Goal: Check status: Check status

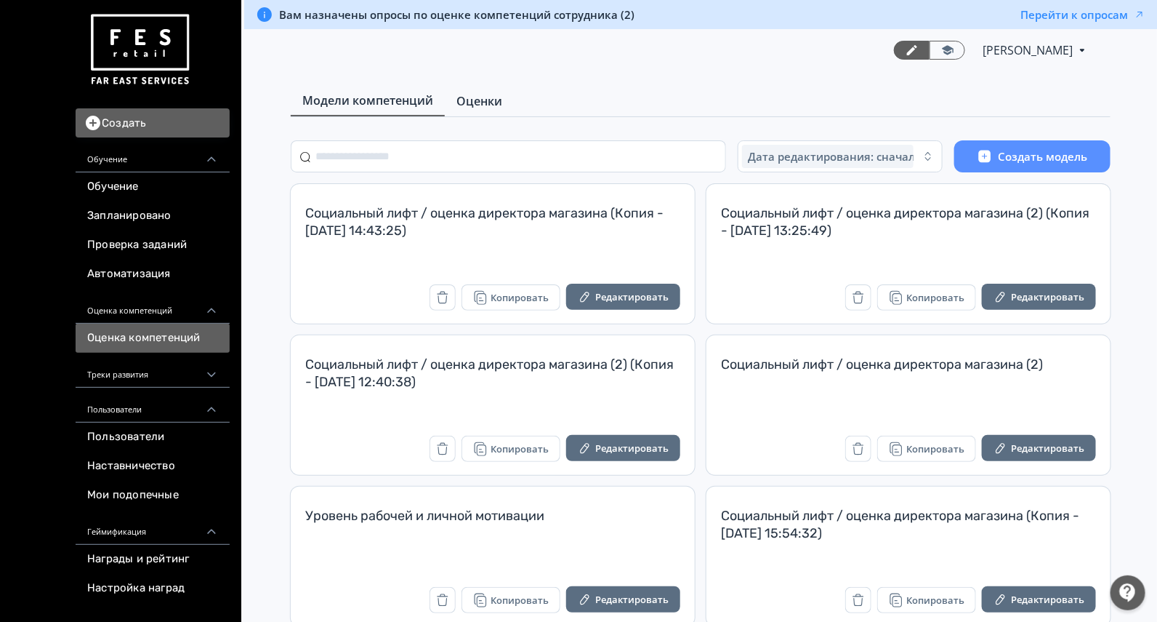
click at [483, 102] on span "Оценки" at bounding box center [480, 100] width 46 height 17
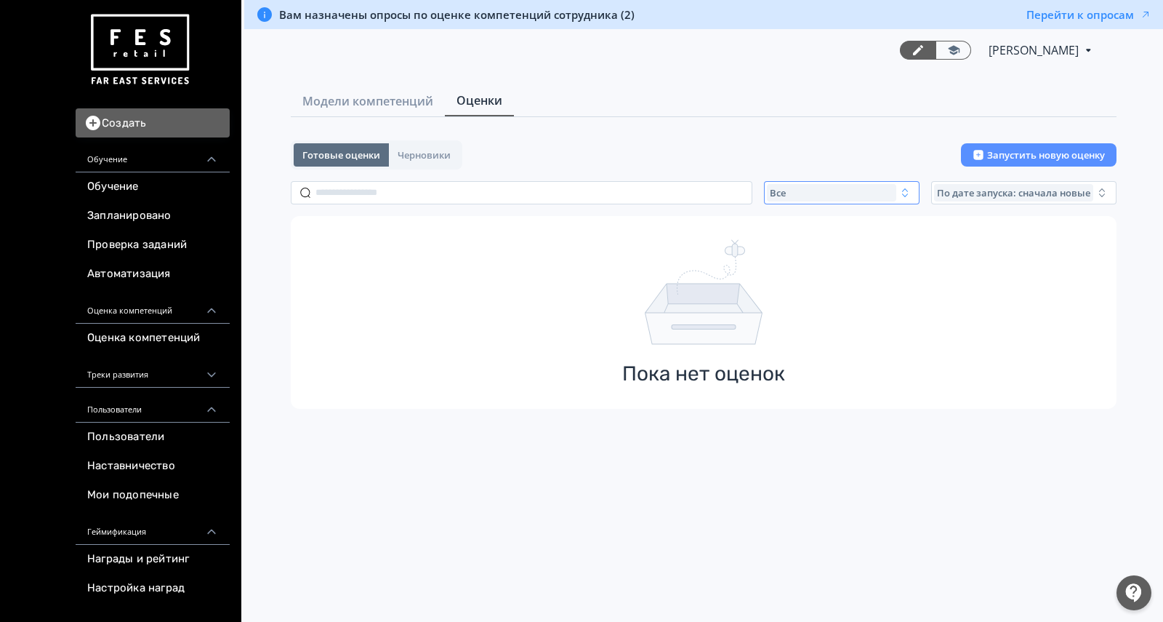
click at [836, 195] on div "Все" at bounding box center [831, 192] width 129 height 17
click at [801, 253] on span "Активные" at bounding box center [809, 252] width 53 height 15
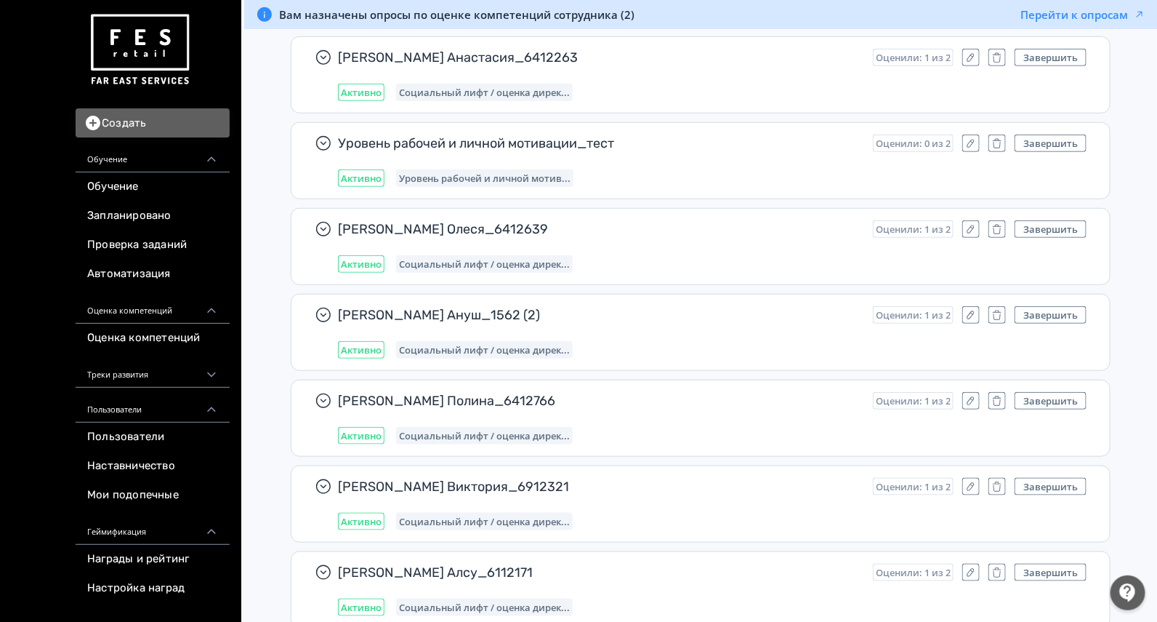
scroll to position [865, 0]
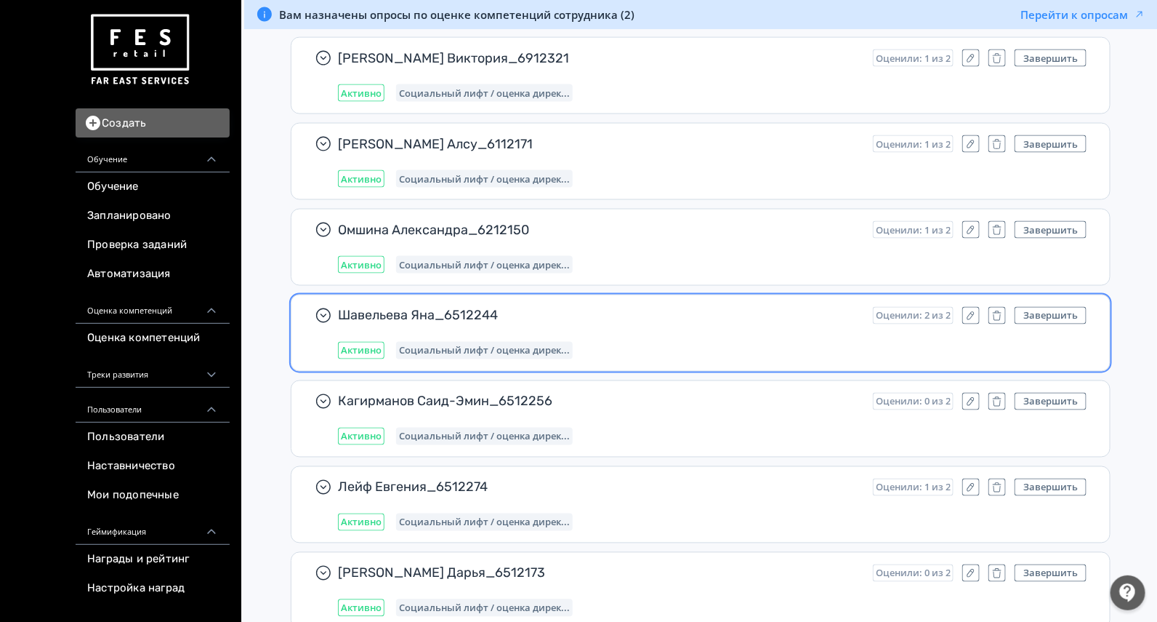
click at [666, 318] on span "Шавельева Яна_6512244" at bounding box center [599, 315] width 523 height 17
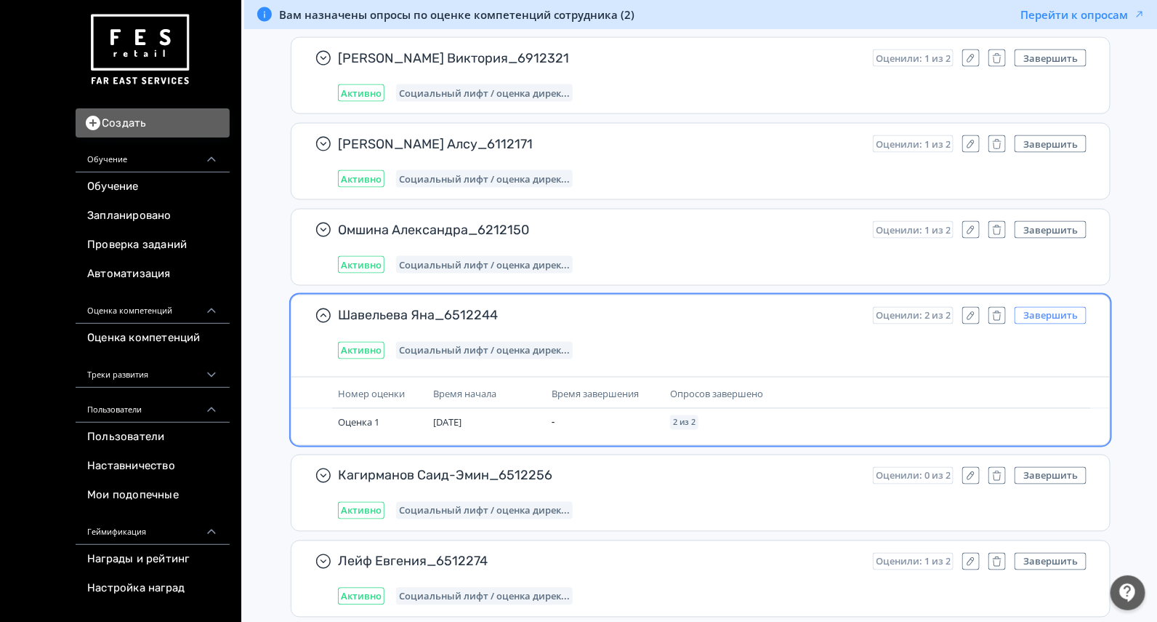
click at [1040, 308] on button "Завершить" at bounding box center [1051, 315] width 72 height 17
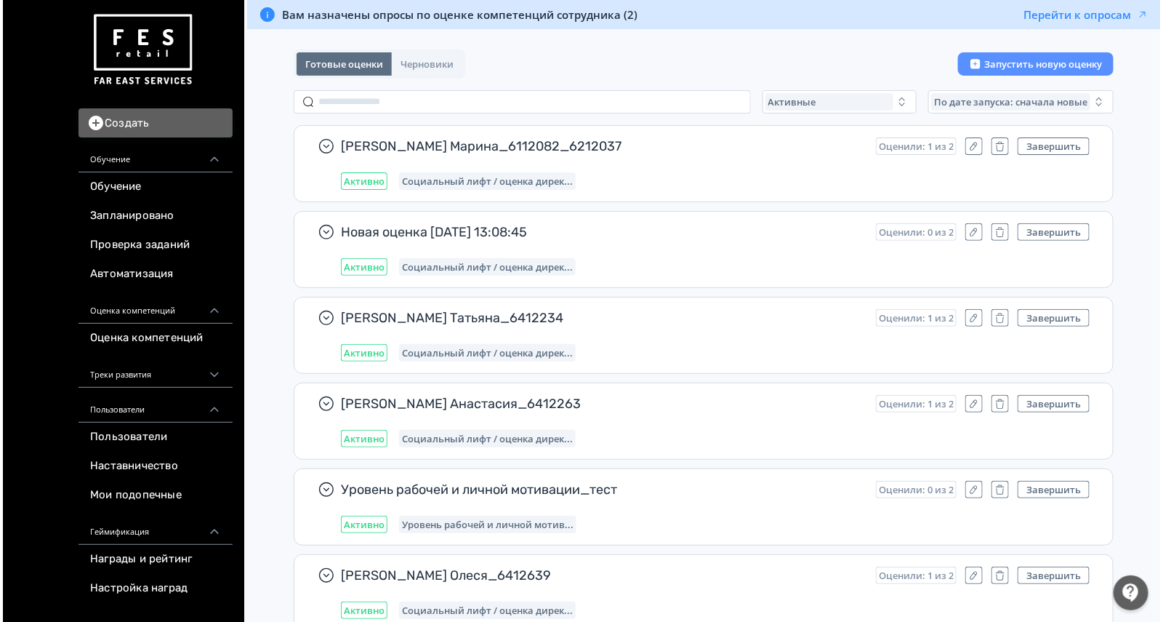
scroll to position [0, 0]
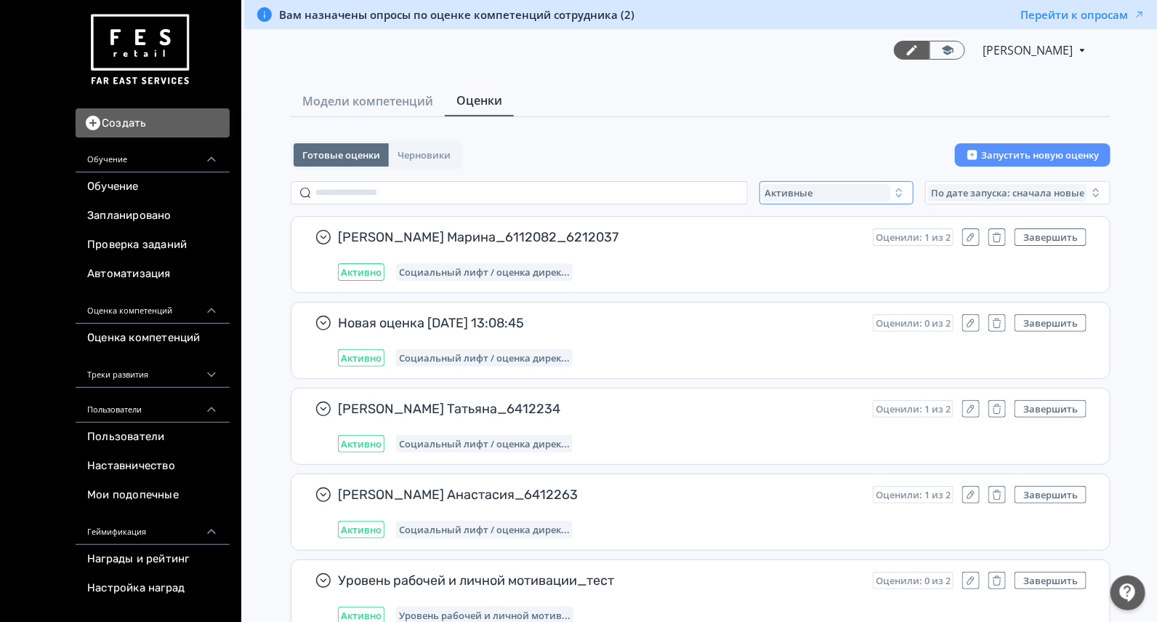
click at [785, 197] on div "Активные" at bounding box center [827, 192] width 128 height 17
click at [796, 230] on span "Все" at bounding box center [788, 226] width 18 height 15
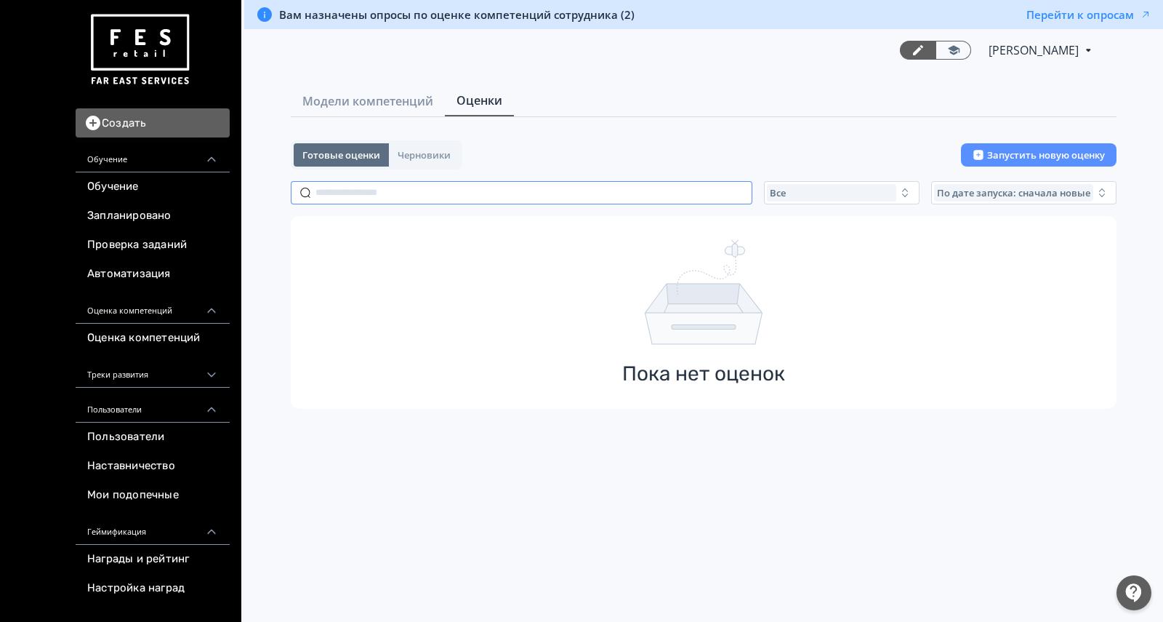
click at [575, 197] on input "text" at bounding box center [522, 192] width 462 height 23
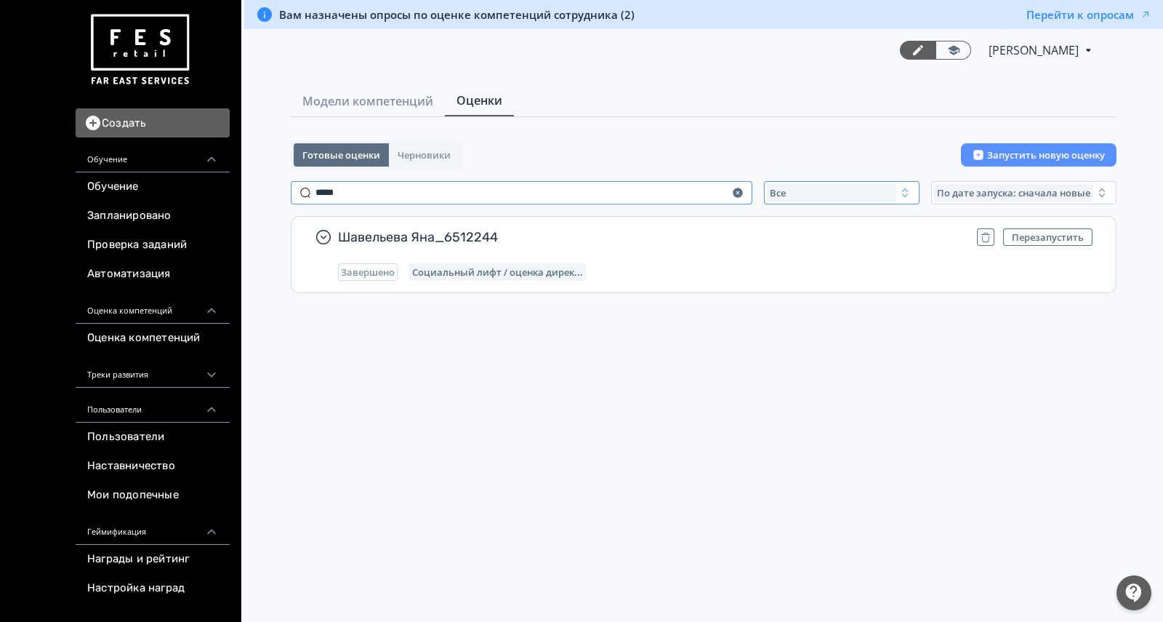
type input "*****"
click at [861, 202] on button "Все" at bounding box center [842, 192] width 156 height 23
click at [774, 247] on div "Активные" at bounding box center [909, 252] width 273 height 26
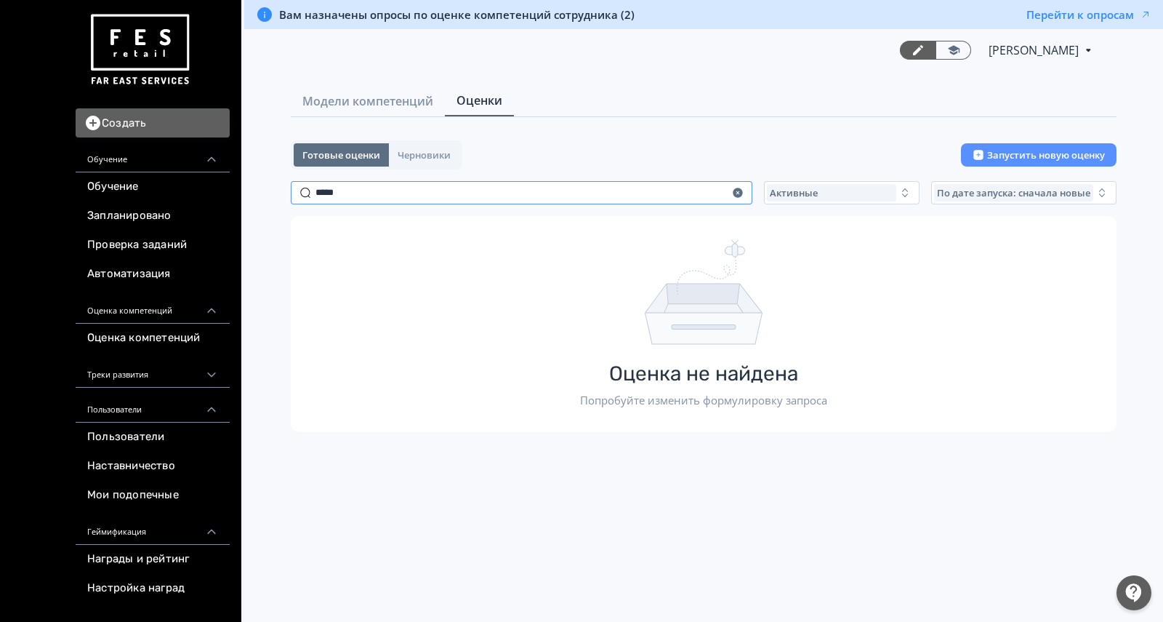
click at [478, 196] on input "*****" at bounding box center [522, 192] width 462 height 23
click at [838, 193] on div "Активные" at bounding box center [831, 192] width 129 height 17
click at [834, 225] on button "Все" at bounding box center [910, 226] width 254 height 26
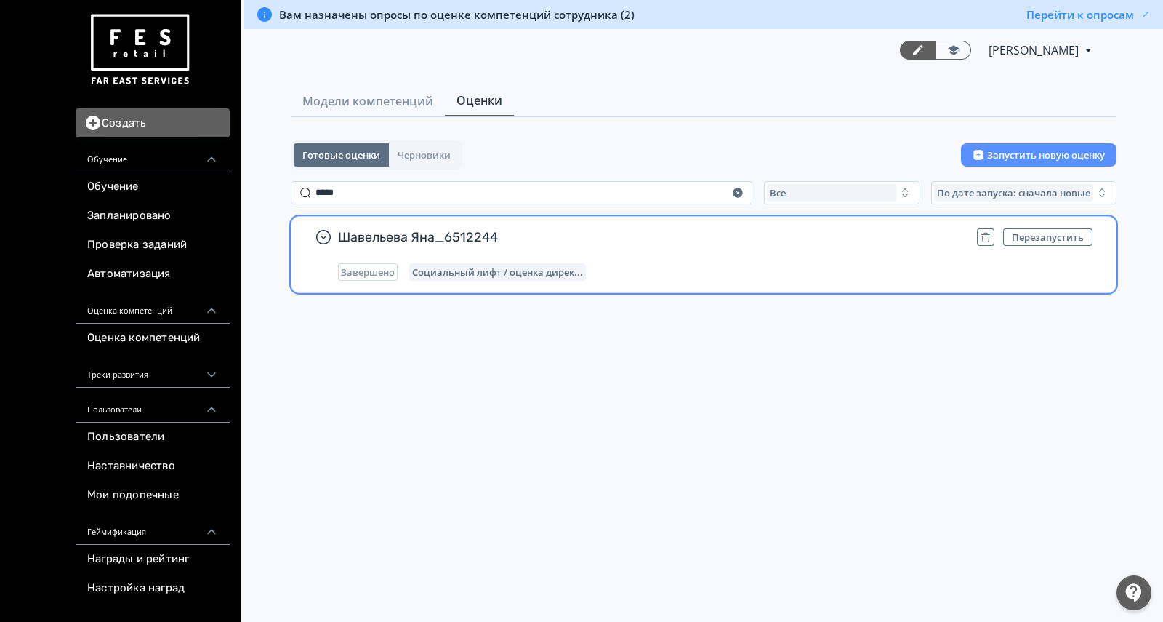
click at [827, 253] on div "Шавельева Яна_6512244 Перезапустить Завершено Социальный лифт / оценка дирек..." at bounding box center [715, 254] width 755 height 52
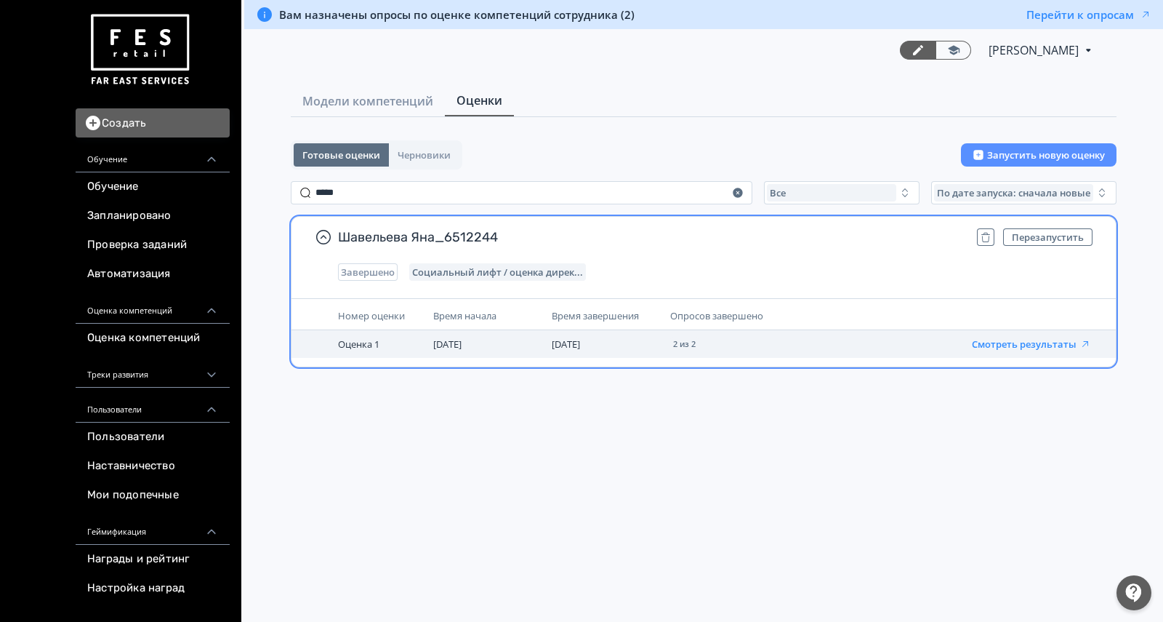
click at [1004, 345] on button "Смотреть результаты" at bounding box center [1031, 344] width 119 height 12
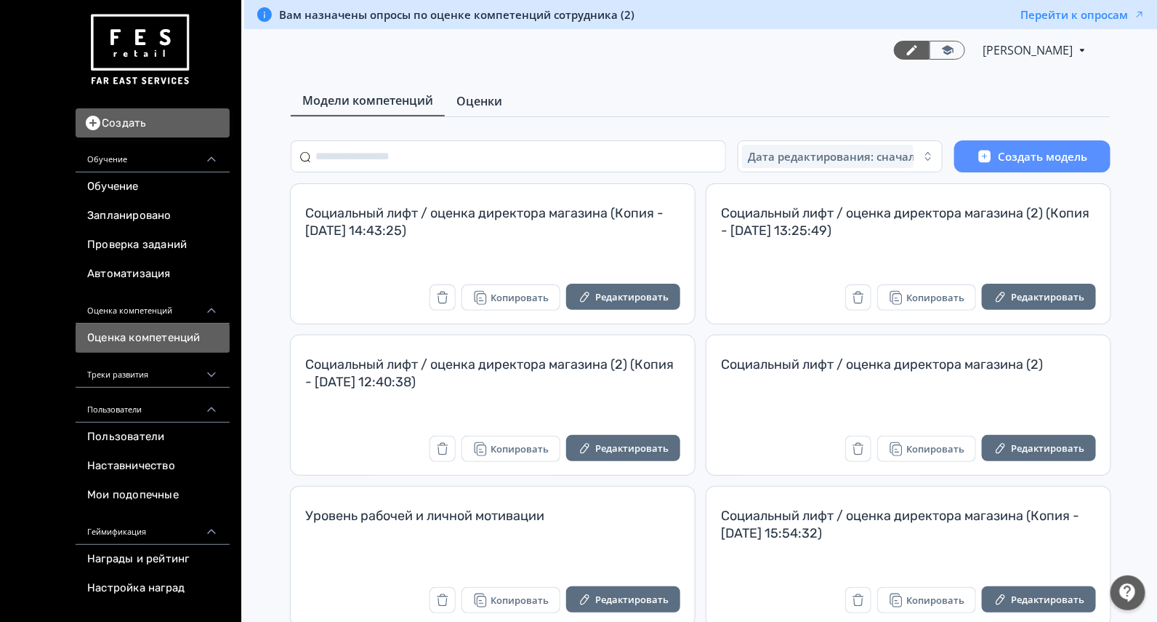
click at [467, 89] on link "Оценки" at bounding box center [479, 101] width 69 height 29
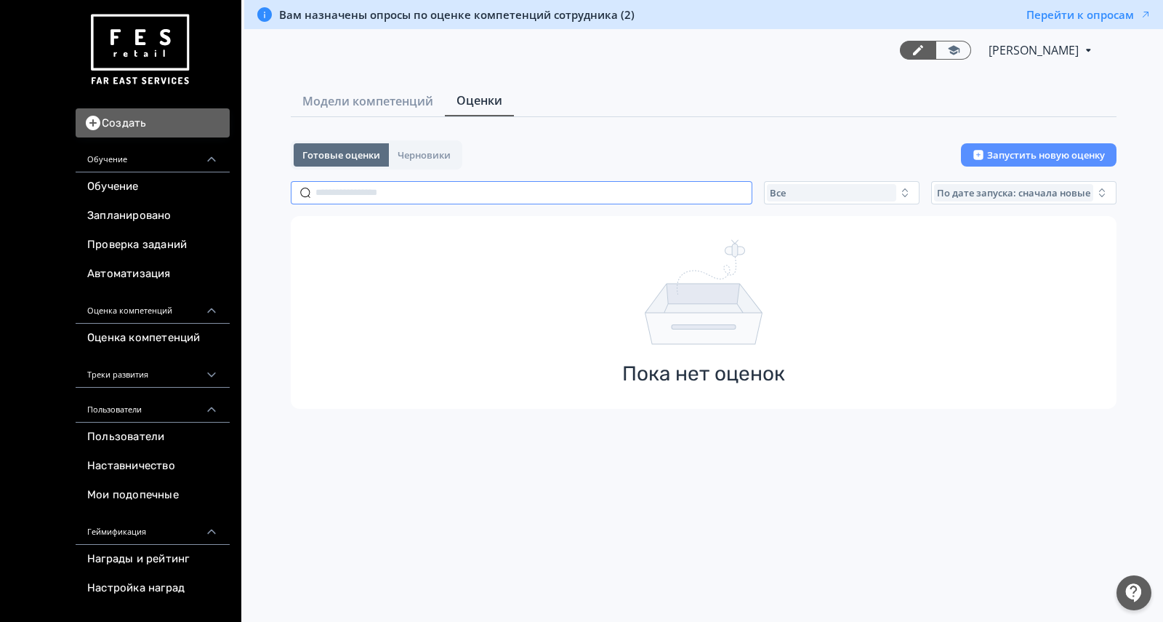
click at [433, 200] on input "text" at bounding box center [522, 192] width 462 height 23
paste input "**********"
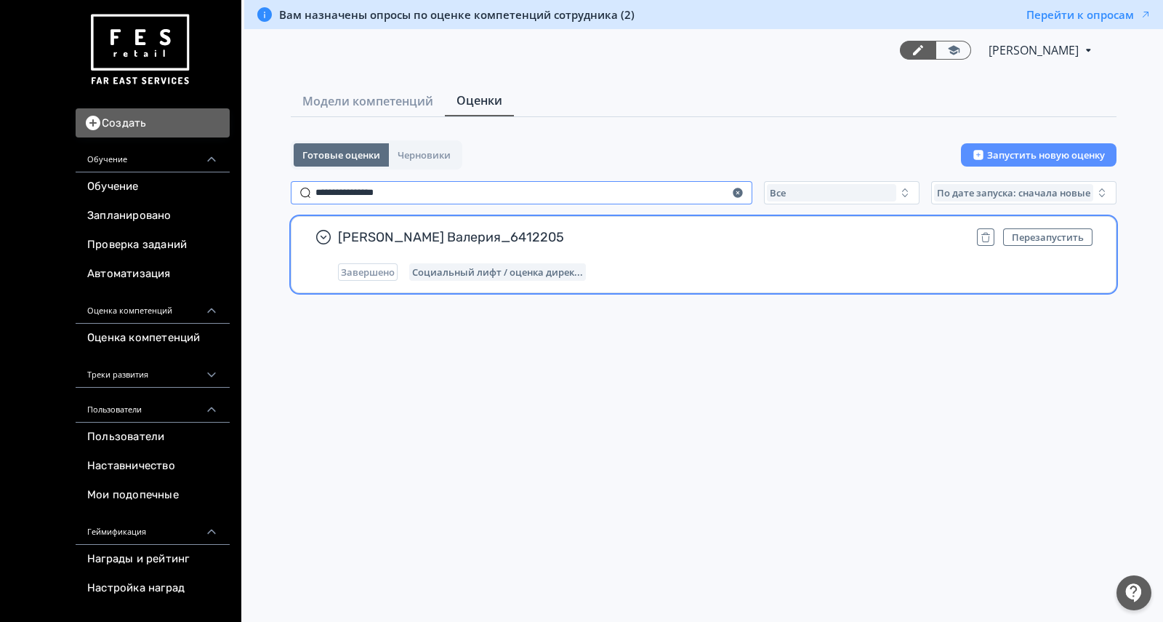
type input "**********"
click at [771, 223] on div "[PERSON_NAME] Валерия_6412205 Перезапустить Завершено Социальный лифт / оценка …" at bounding box center [704, 255] width 824 height 76
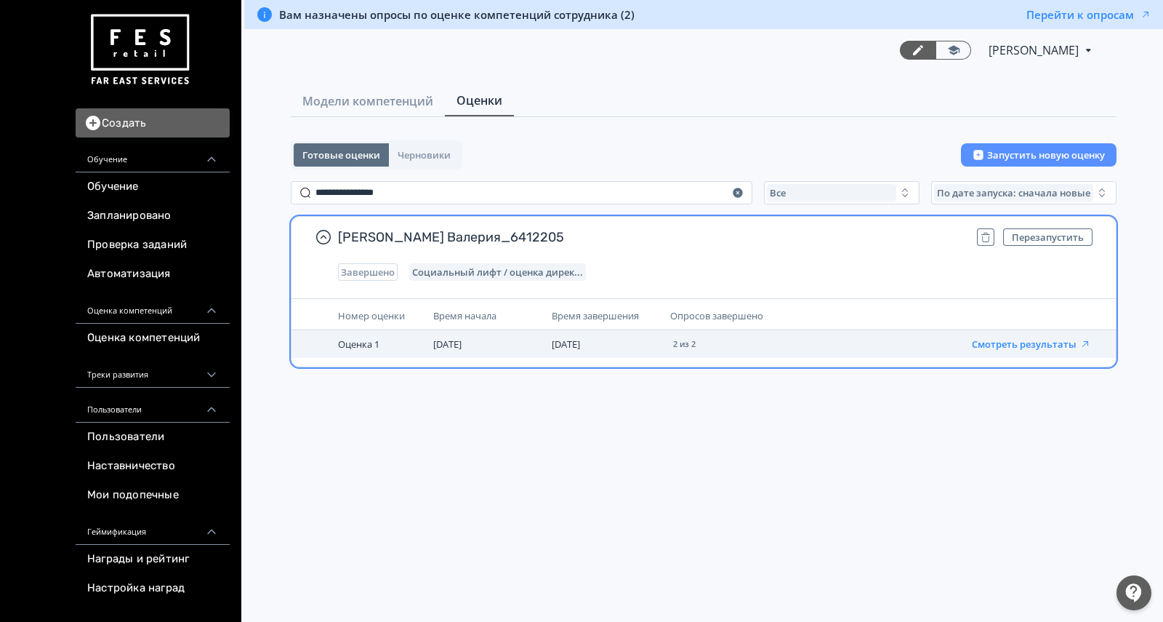
click at [1021, 342] on button "Смотреть результаты" at bounding box center [1031, 344] width 119 height 12
